Goal: Navigation & Orientation: Find specific page/section

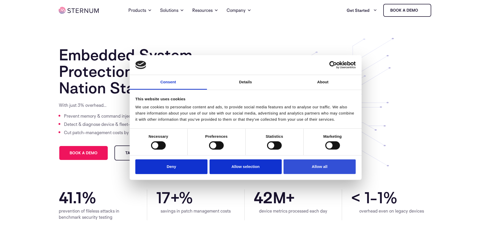
click at [325, 167] on button "Allow all" at bounding box center [320, 166] width 72 height 15
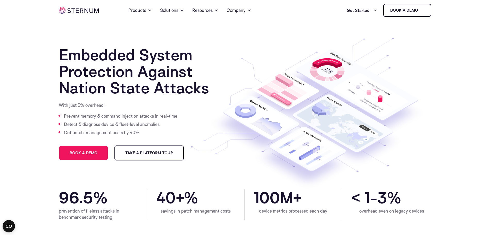
drag, startPoint x: 490, startPoint y: 35, endPoint x: 490, endPoint y: 47, distance: 12.4
click at [490, 47] on section "Embedded System Protection Against Nation State Attacks With just 3% overhead… …" at bounding box center [245, 105] width 491 height 169
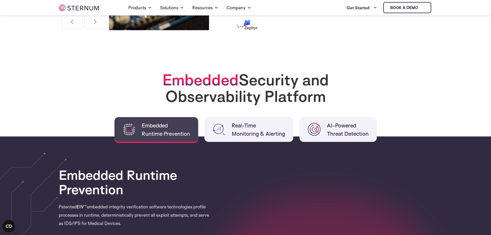
scroll to position [308, 0]
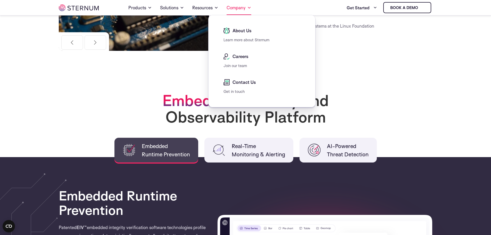
click at [235, 9] on link "Company" at bounding box center [239, 8] width 25 height 14
click at [233, 33] on span "About Us" at bounding box center [241, 31] width 20 height 6
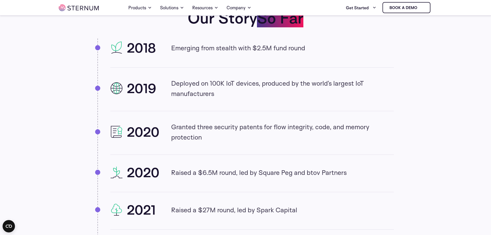
scroll to position [523, 0]
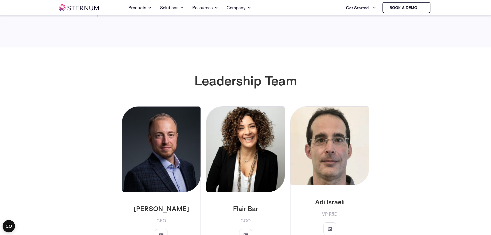
scroll to position [0, 0]
